Goal: Task Accomplishment & Management: Use online tool/utility

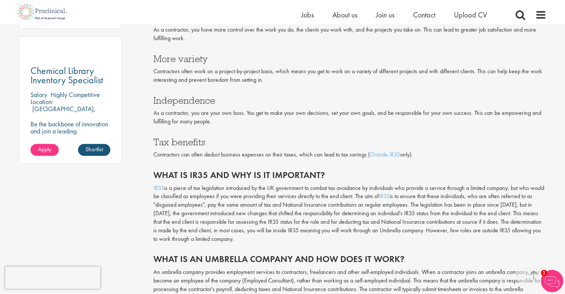
scroll to position [557, 0]
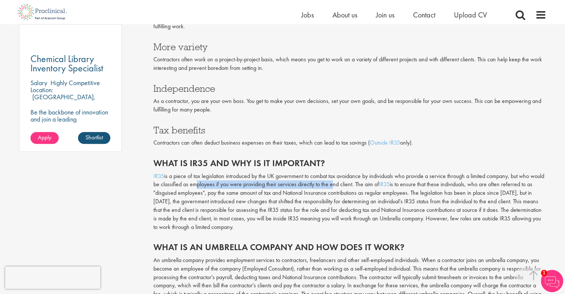
drag, startPoint x: 208, startPoint y: 182, endPoint x: 345, endPoint y: 182, distance: 137.8
click at [345, 182] on p "IR35 is a piece of tax legislation introduced by the UK government to combat ta…" at bounding box center [349, 201] width 393 height 59
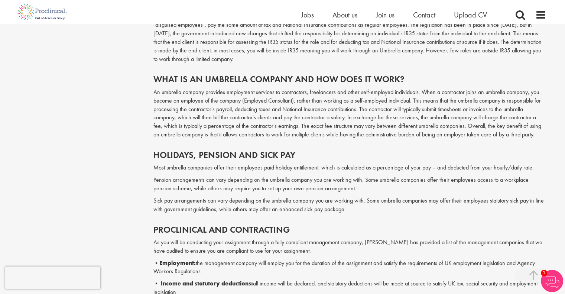
scroll to position [743, 0]
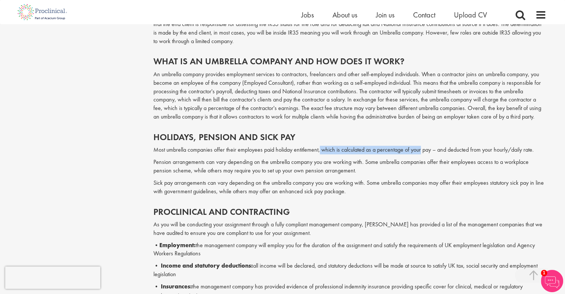
drag, startPoint x: 320, startPoint y: 152, endPoint x: 422, endPoint y: 151, distance: 102.1
click at [422, 151] on p "Most umbrella companies offer their employees paid holiday entitlement, which i…" at bounding box center [349, 150] width 393 height 9
drag, startPoint x: 475, startPoint y: 151, endPoint x: 367, endPoint y: 150, distance: 108.1
click at [367, 150] on p "Most umbrella companies offer their employees paid holiday entitlement, which i…" at bounding box center [349, 150] width 393 height 9
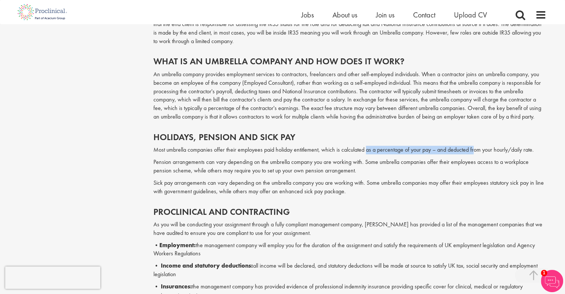
click at [367, 150] on p "Most umbrella companies offer their employees paid holiday entitlement, which i…" at bounding box center [349, 150] width 393 height 9
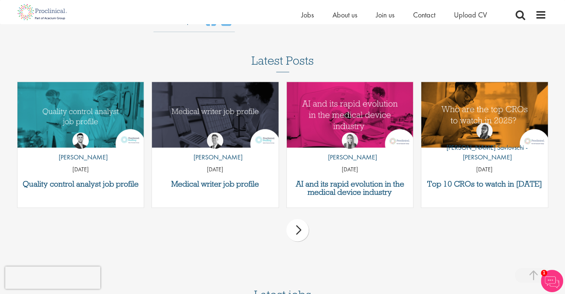
scroll to position [1077, 0]
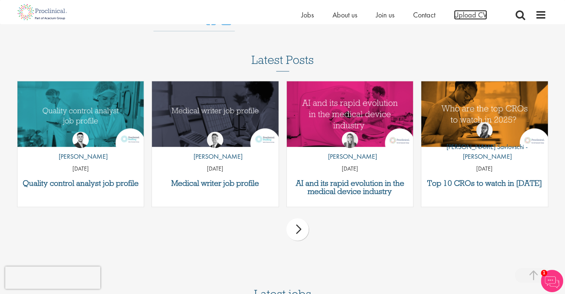
click at [466, 14] on span "Upload CV" at bounding box center [470, 15] width 33 height 10
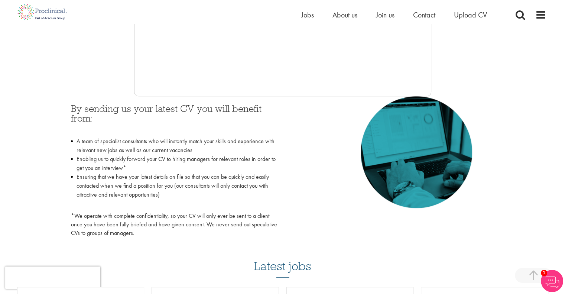
scroll to position [186, 0]
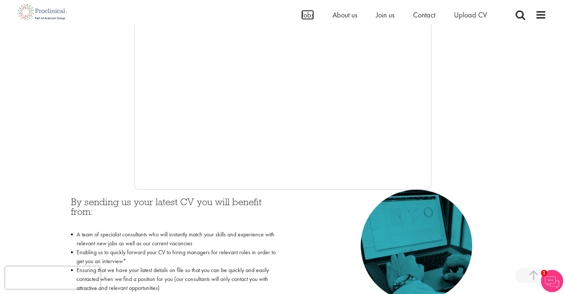
click at [307, 16] on span "Jobs" at bounding box center [307, 15] width 13 height 10
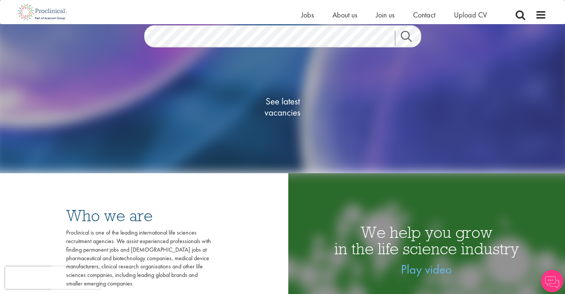
scroll to position [111, 0]
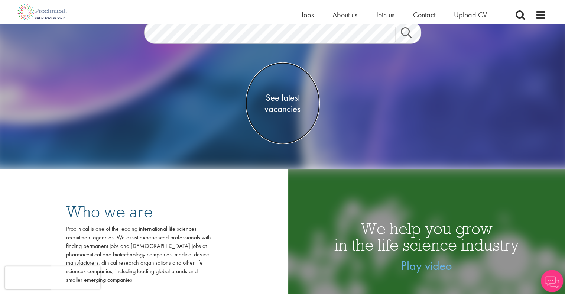
click at [290, 111] on span "See latest vacancies" at bounding box center [282, 103] width 74 height 22
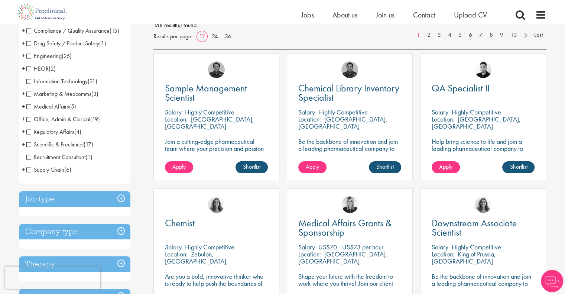
scroll to position [74, 0]
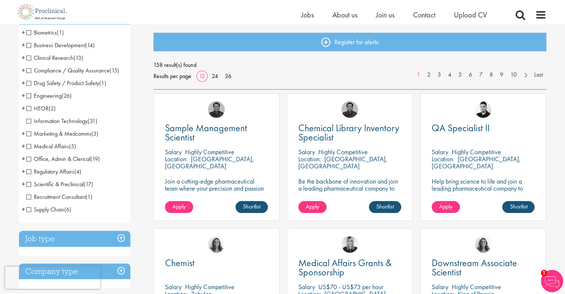
click at [56, 83] on span "Drug Safety / Product Safety" at bounding box center [62, 83] width 73 height 8
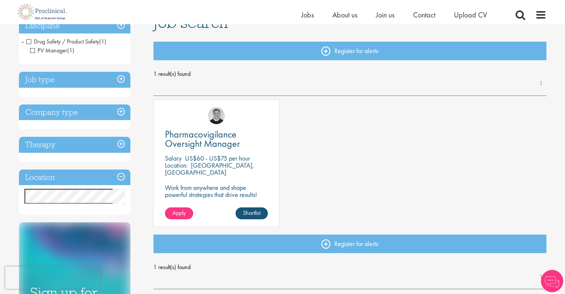
scroll to position [74, 0]
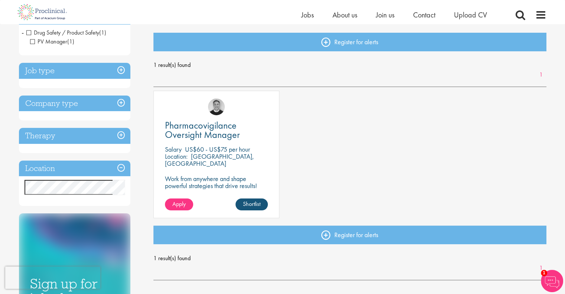
click at [68, 162] on h3 "Location" at bounding box center [74, 168] width 111 height 16
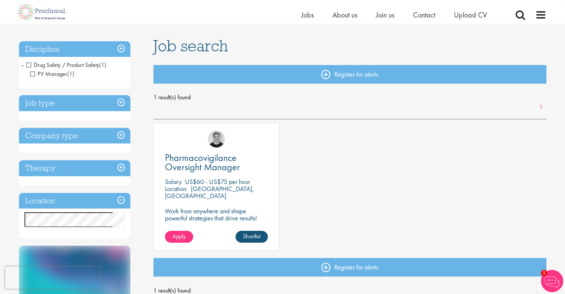
scroll to position [0, 0]
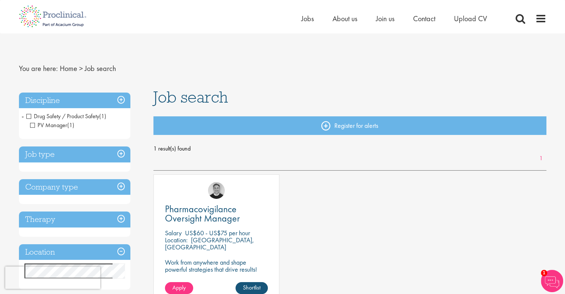
click at [65, 117] on span "Drug Safety / Product Safety" at bounding box center [62, 116] width 73 height 8
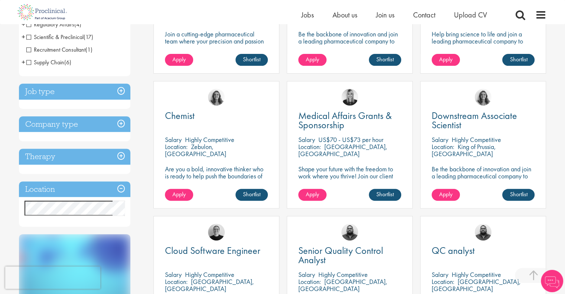
scroll to position [223, 0]
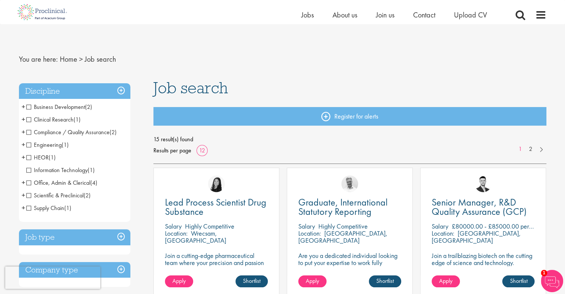
scroll to position [37, 0]
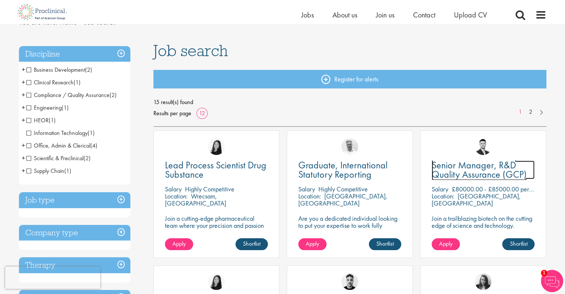
click at [490, 166] on span "Senior Manager, R&D Quality Assurance (GCP)" at bounding box center [479, 170] width 95 height 22
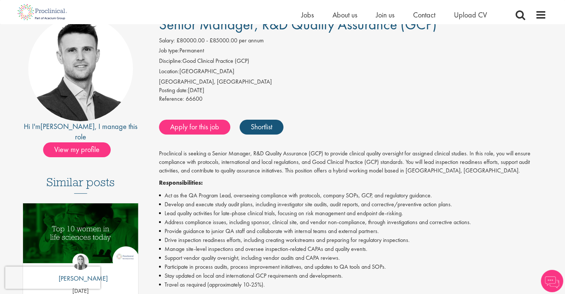
scroll to position [74, 0]
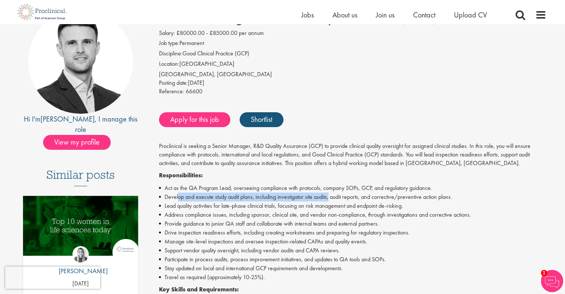
drag, startPoint x: 178, startPoint y: 196, endPoint x: 331, endPoint y: 193, distance: 153.4
click at [331, 193] on li "Develop and execute study audit plans, including investigator site audits, audi…" at bounding box center [352, 196] width 387 height 9
drag, startPoint x: 371, startPoint y: 199, endPoint x: 255, endPoint y: 201, distance: 115.9
click at [255, 201] on ul "Act as the QA Program Lead, overseeing compliance with protocols, company SOPs,…" at bounding box center [352, 232] width 387 height 98
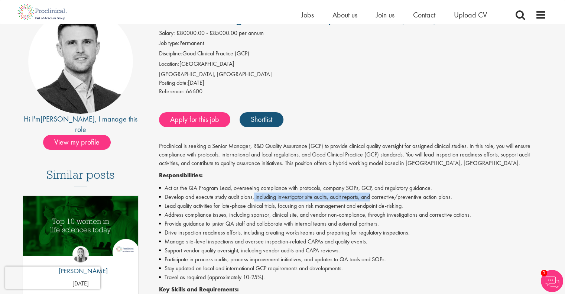
click at [255, 201] on li "Lead quality activities for late-phase clinical trials, focusing on risk manage…" at bounding box center [352, 205] width 387 height 9
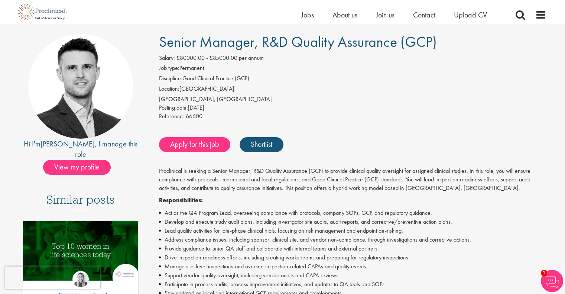
scroll to position [37, 0]
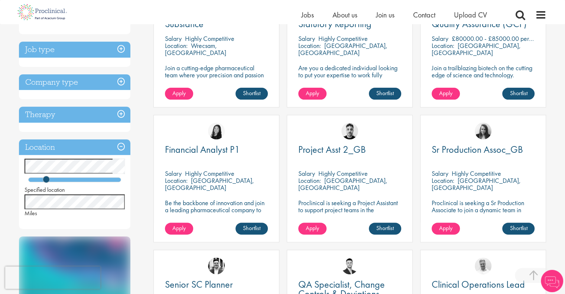
scroll to position [195, 0]
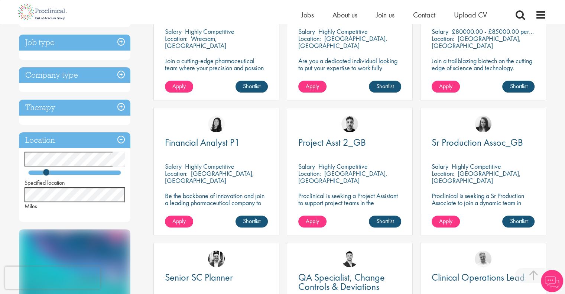
drag, startPoint x: 330, startPoint y: 174, endPoint x: 388, endPoint y: 174, distance: 57.9
click at [388, 174] on div "Location: [GEOGRAPHIC_DATA], [GEOGRAPHIC_DATA]" at bounding box center [349, 177] width 103 height 15
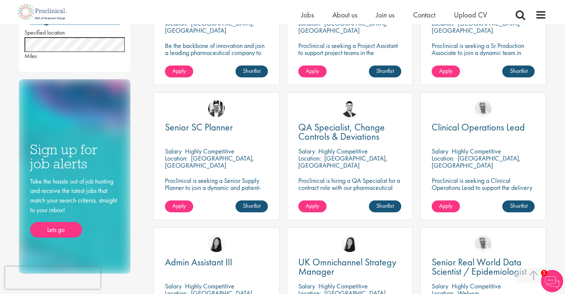
scroll to position [269, 0]
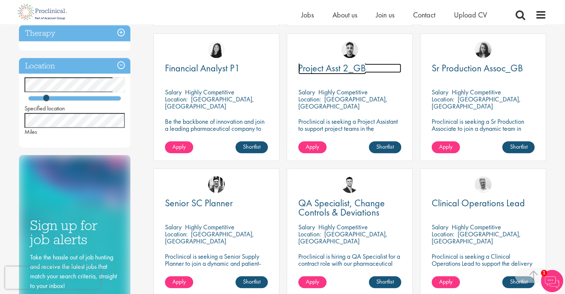
click at [354, 64] on span "Project Asst 2_GB" at bounding box center [332, 68] width 68 height 13
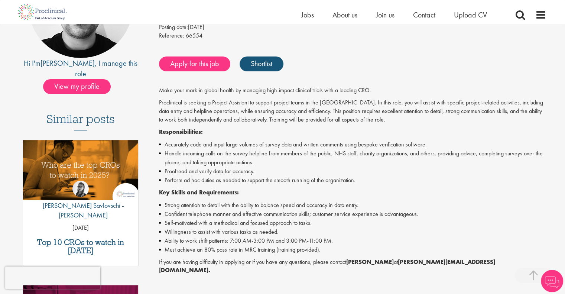
scroll to position [149, 0]
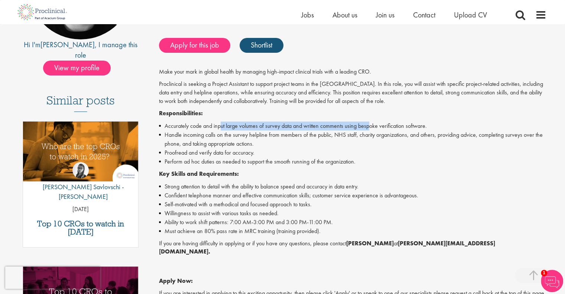
drag, startPoint x: 221, startPoint y: 123, endPoint x: 368, endPoint y: 123, distance: 147.8
click at [368, 123] on li "Accurately code and input large volumes of survey data and written comments usi…" at bounding box center [352, 125] width 387 height 9
drag, startPoint x: 400, startPoint y: 123, endPoint x: 284, endPoint y: 123, distance: 115.5
click at [284, 123] on li "Accurately code and input large volumes of survey data and written comments usi…" at bounding box center [352, 125] width 387 height 9
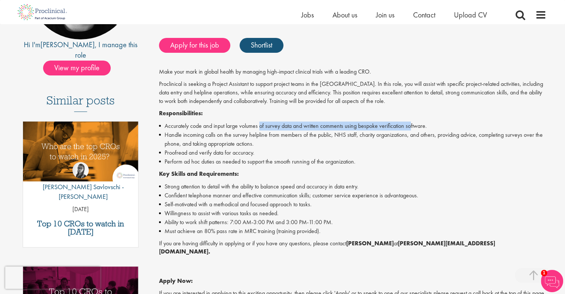
drag, startPoint x: 263, startPoint y: 123, endPoint x: 410, endPoint y: 123, distance: 147.4
click at [410, 123] on li "Accurately code and input large volumes of survey data and written comments usi…" at bounding box center [352, 125] width 387 height 9
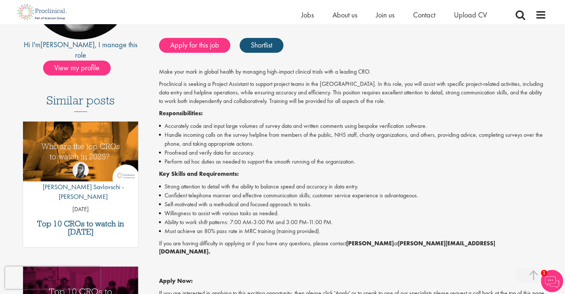
click at [190, 129] on li "Accurately code and input large volumes of survey data and written comments usi…" at bounding box center [352, 125] width 387 height 9
drag, startPoint x: 308, startPoint y: 130, endPoint x: 385, endPoint y: 130, distance: 77.2
click at [385, 130] on li "Handle incoming calls on the survey helpline from members of the public, NHS st…" at bounding box center [352, 139] width 387 height 18
drag, startPoint x: 444, startPoint y: 130, endPoint x: 324, endPoint y: 130, distance: 119.9
click at [324, 130] on li "Handle incoming calls on the survey helpline from members of the public, NHS st…" at bounding box center [352, 139] width 387 height 18
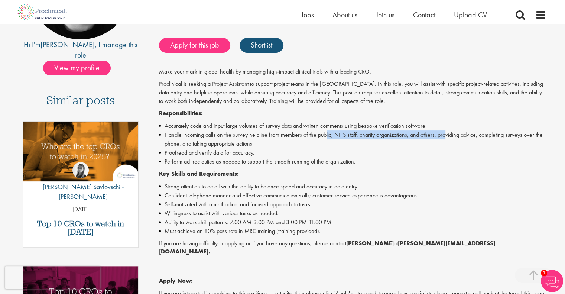
click at [324, 130] on li "Handle incoming calls on the survey helpline from members of the public, NHS st…" at bounding box center [352, 139] width 387 height 18
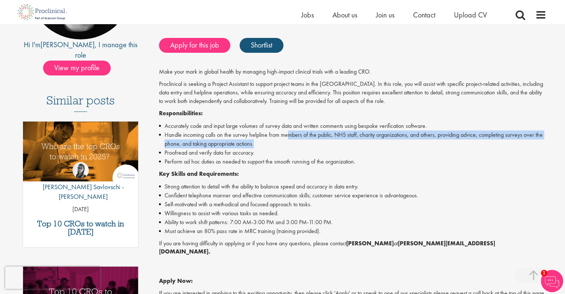
drag, startPoint x: 288, startPoint y: 130, endPoint x: 407, endPoint y: 144, distance: 119.3
click at [407, 144] on li "Handle incoming calls on the survey helpline from members of the public, NHS st…" at bounding box center [352, 139] width 387 height 18
click at [406, 144] on li "Handle incoming calls on the survey helpline from members of the public, NHS st…" at bounding box center [352, 139] width 387 height 18
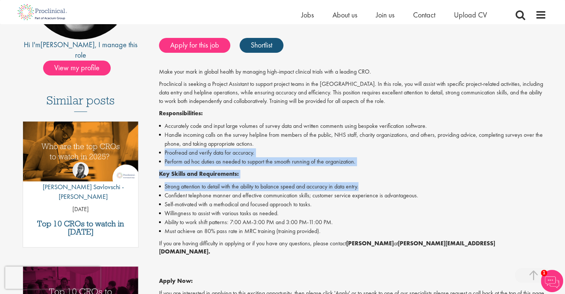
drag, startPoint x: 199, startPoint y: 150, endPoint x: 372, endPoint y: 186, distance: 176.5
click at [372, 186] on div "Make your mark in global health by managing high-impact clinical trials with a …" at bounding box center [352, 203] width 387 height 271
click at [372, 186] on li "Strong attention to detail with the ability to balance speed and accuracy in da…" at bounding box center [352, 186] width 387 height 9
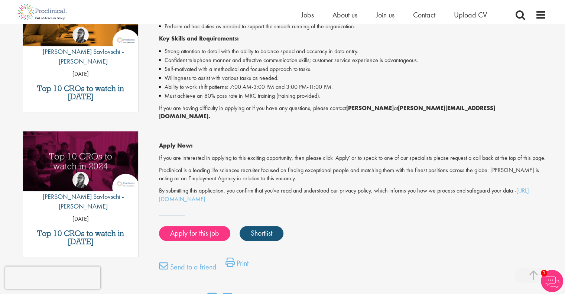
scroll to position [297, 0]
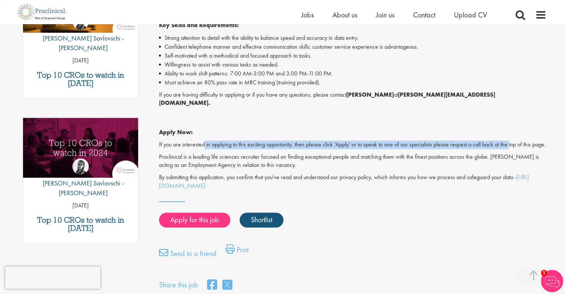
drag, startPoint x: 213, startPoint y: 140, endPoint x: 511, endPoint y: 140, distance: 297.5
click at [511, 140] on p "If you are interested in applying to this exciting opportunity, then please cli…" at bounding box center [352, 144] width 387 height 9
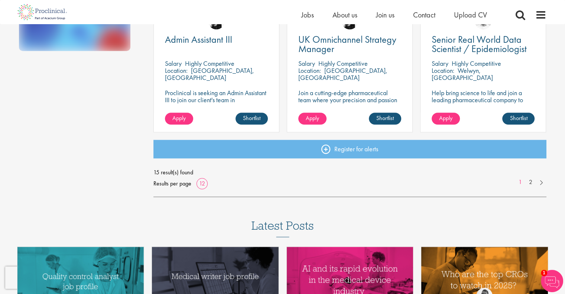
scroll to position [570, 0]
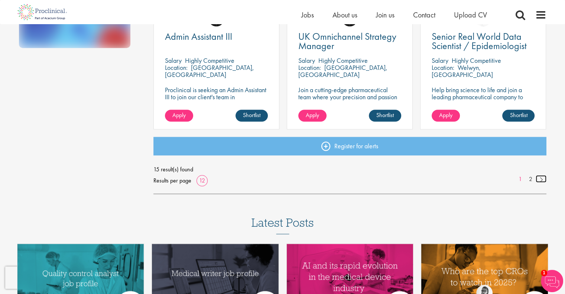
click at [542, 180] on link at bounding box center [540, 178] width 11 height 7
